Goal: Task Accomplishment & Management: Manage account settings

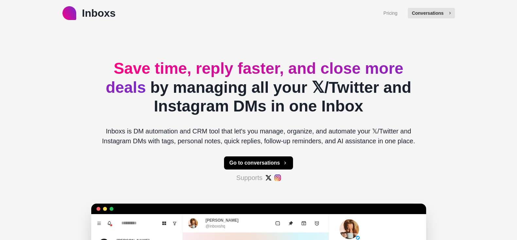
click at [423, 16] on button "Conversations" at bounding box center [431, 13] width 47 height 10
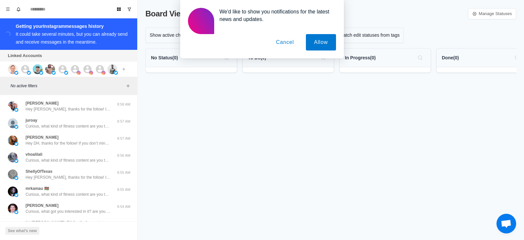
click at [277, 44] on button "Cancel" at bounding box center [285, 42] width 34 height 16
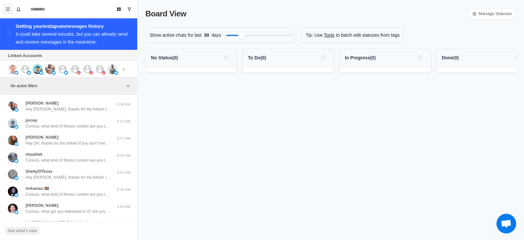
click at [9, 6] on button "Menu" at bounding box center [8, 9] width 10 height 10
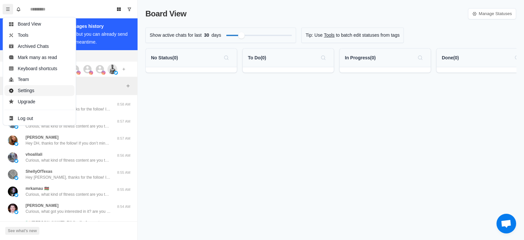
click at [20, 92] on button "Settings" at bounding box center [39, 90] width 70 height 11
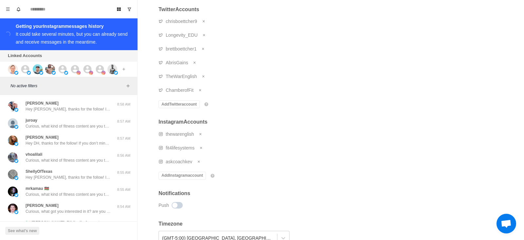
scroll to position [78, 0]
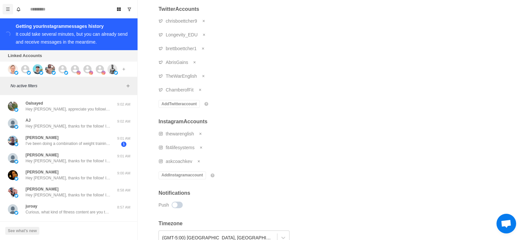
click at [6, 10] on icon "Menu" at bounding box center [8, 9] width 5 height 5
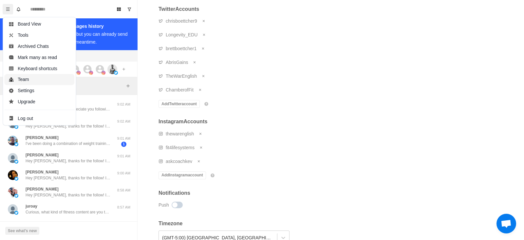
click at [28, 80] on button "Team" at bounding box center [39, 79] width 70 height 11
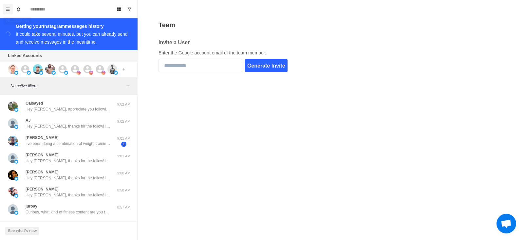
click at [4, 9] on button "Menu" at bounding box center [8, 9] width 10 height 10
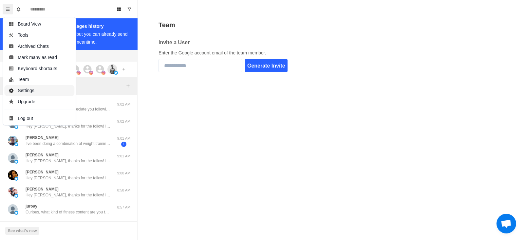
click at [25, 89] on button "Settings" at bounding box center [39, 90] width 70 height 11
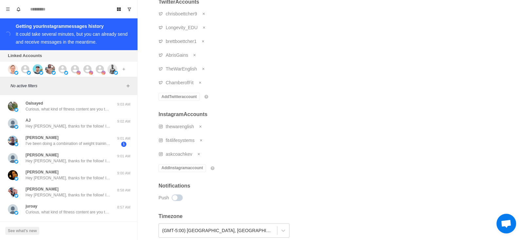
scroll to position [87, 0]
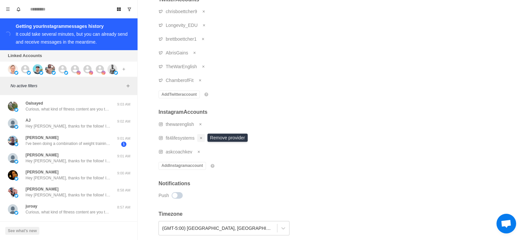
click at [201, 137] on icon "Remove account" at bounding box center [201, 138] width 4 height 4
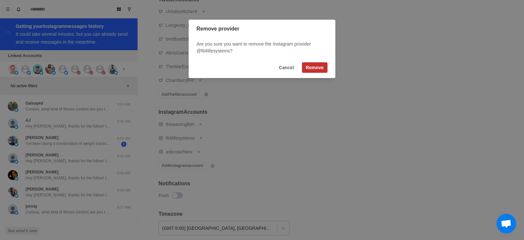
click at [309, 65] on button "Remove" at bounding box center [315, 67] width 26 height 10
click at [309, 67] on button "Remove" at bounding box center [315, 67] width 26 height 10
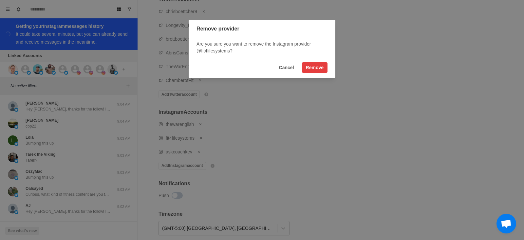
click at [232, 117] on div "Remove provider Are you sure you want to remove the Instagram provider @fit4lif…" at bounding box center [262, 120] width 524 height 240
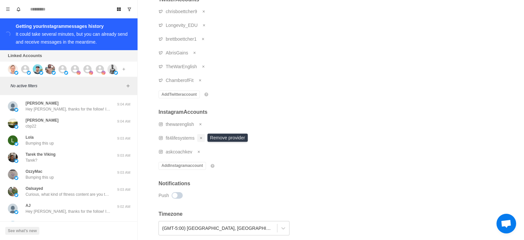
click at [201, 137] on icon "Remove account" at bounding box center [201, 138] width 4 height 4
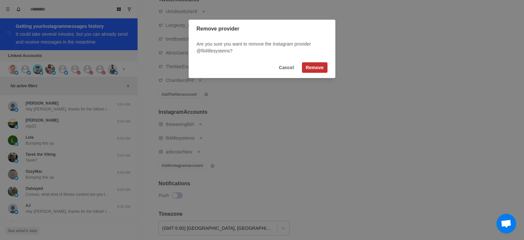
click at [314, 66] on button "Remove" at bounding box center [315, 67] width 26 height 10
click at [310, 64] on button "Remove" at bounding box center [315, 67] width 26 height 10
click at [289, 69] on button "Cancel" at bounding box center [286, 67] width 23 height 10
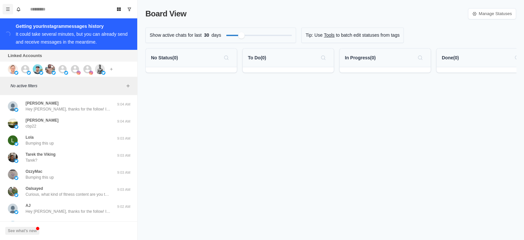
click at [7, 9] on icon "Menu" at bounding box center [8, 9] width 5 height 5
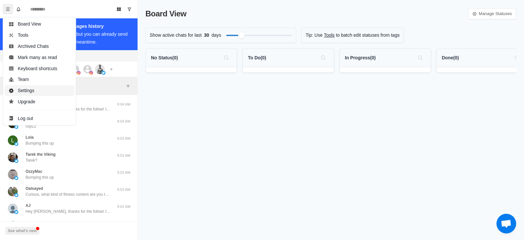
click at [22, 88] on button "Settings" at bounding box center [39, 90] width 70 height 11
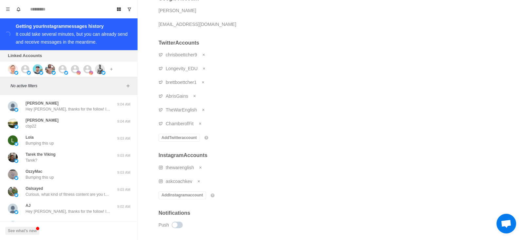
scroll to position [44, 0]
click at [200, 166] on icon "Remove account" at bounding box center [200, 167] width 2 height 2
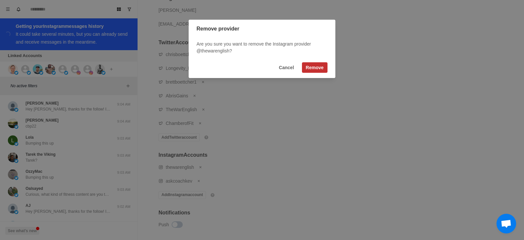
click at [313, 66] on button "Remove" at bounding box center [315, 67] width 26 height 10
click at [288, 68] on button "Cancel" at bounding box center [286, 67] width 23 height 10
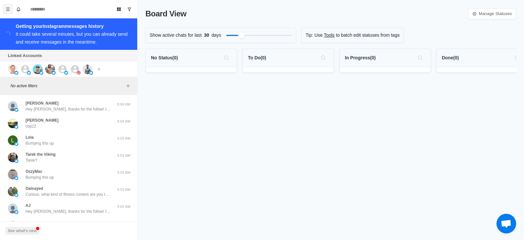
click at [5, 9] on button "Menu" at bounding box center [8, 9] width 10 height 10
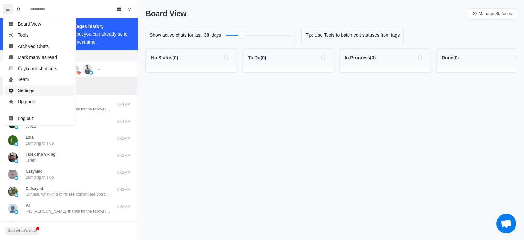
click at [26, 91] on button "Settings" at bounding box center [39, 90] width 70 height 11
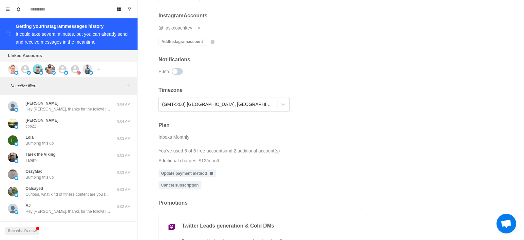
scroll to position [184, 0]
click at [7, 8] on icon "Menu" at bounding box center [8, 9] width 5 height 5
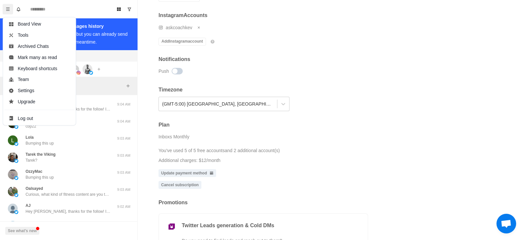
click at [320, 147] on div "You've used 5 of 5 free accounts and 2 additional account(s) Additional charges…" at bounding box center [262, 155] width 209 height 20
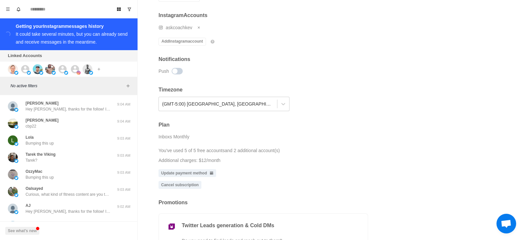
scroll to position [265, 0]
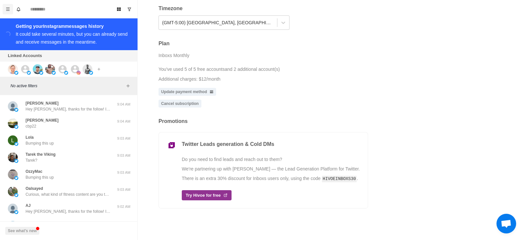
click at [7, 9] on icon "Menu" at bounding box center [8, 9] width 5 height 5
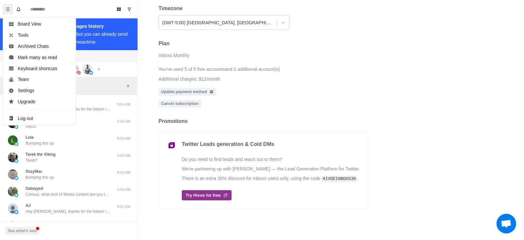
click at [315, 66] on div "You've used 5 of 5 free accounts and 2 additional account(s) Additional charges…" at bounding box center [262, 74] width 209 height 20
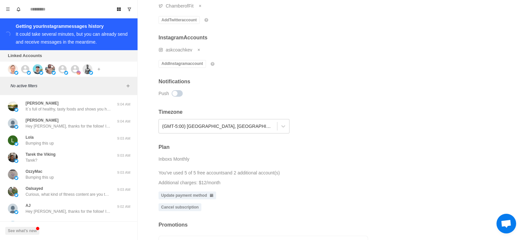
scroll to position [0, 0]
